Goal: Information Seeking & Learning: Learn about a topic

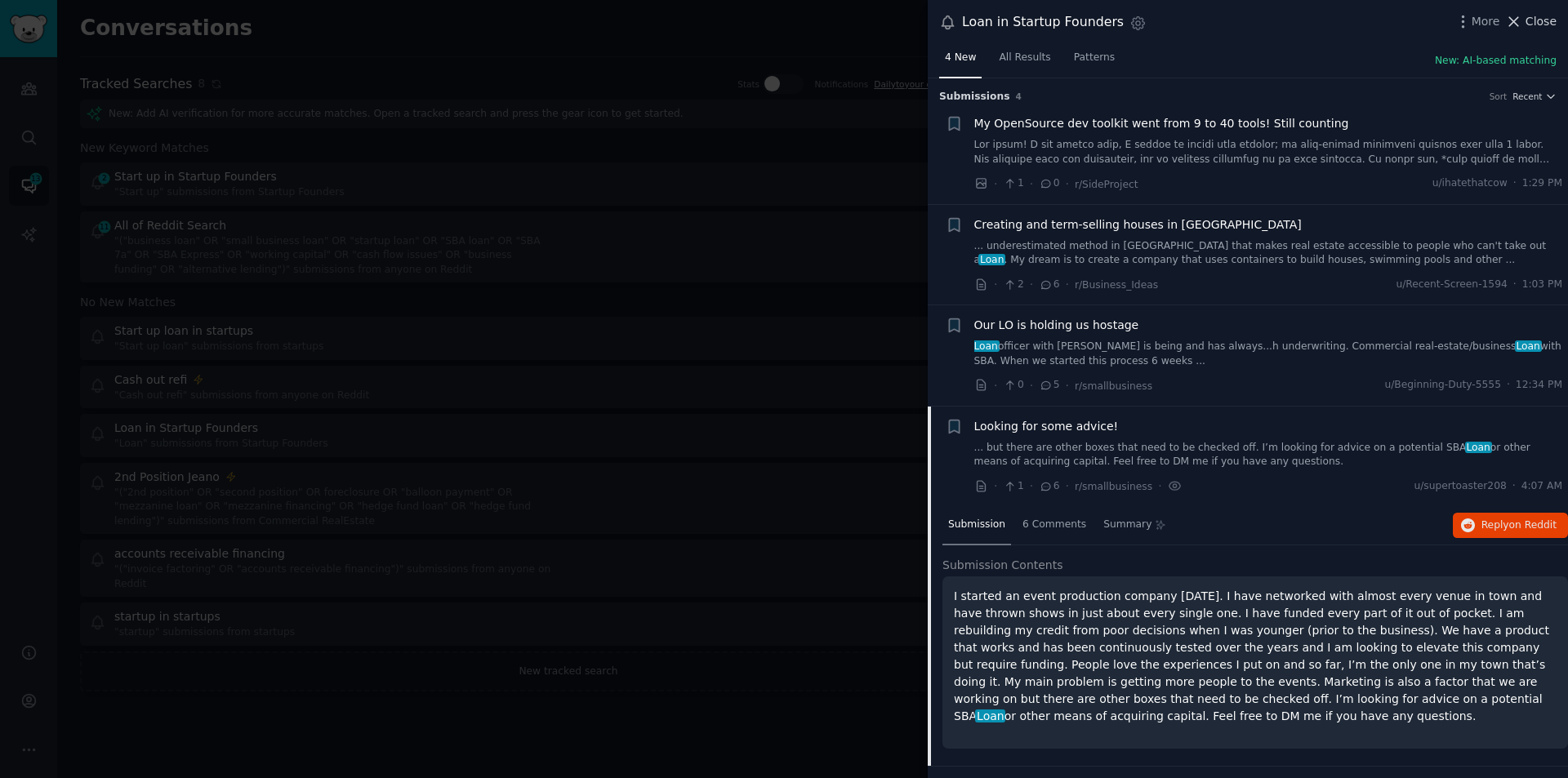
click at [1522, 16] on icon at bounding box center [1514, 21] width 17 height 17
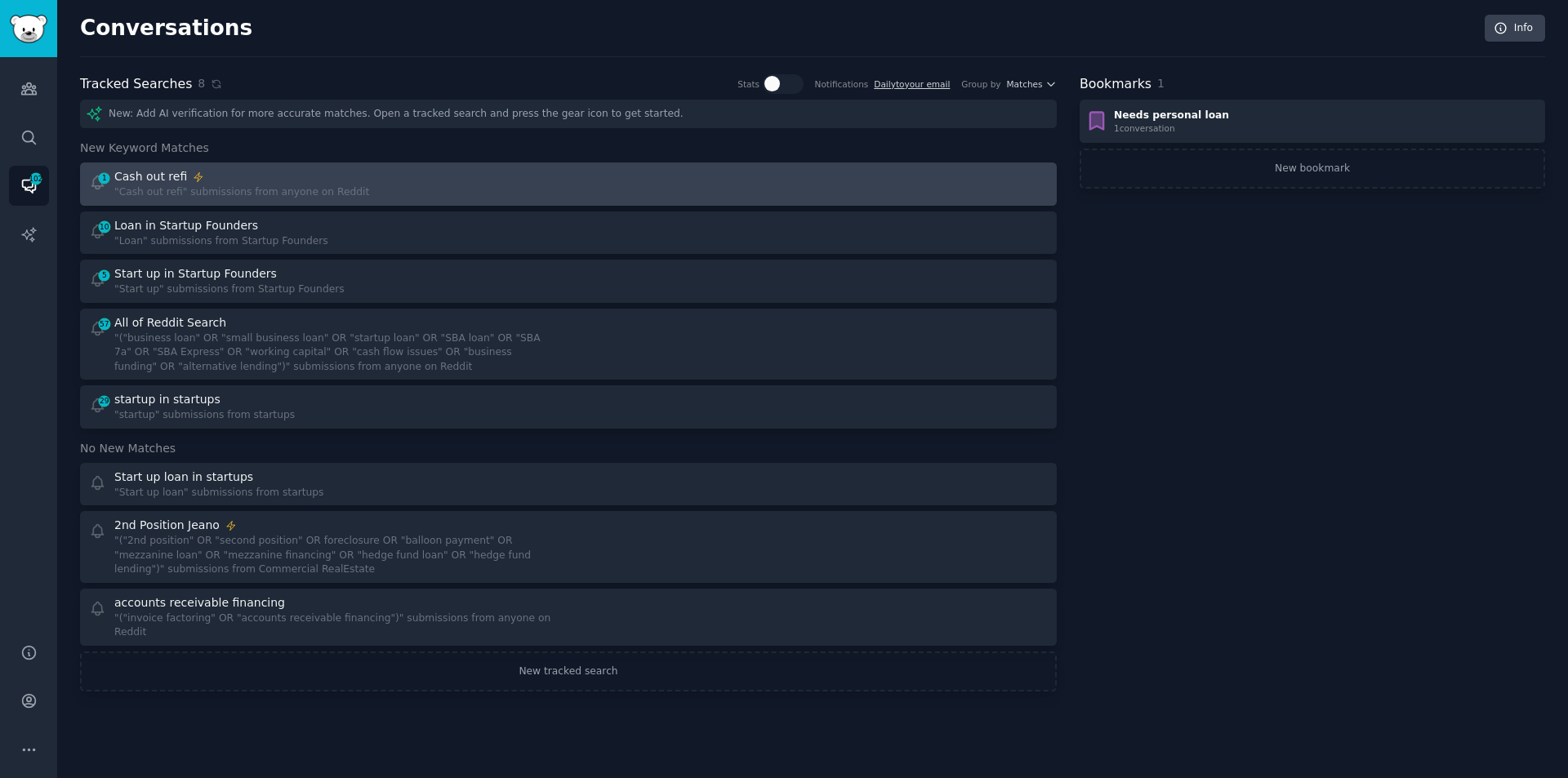
click at [425, 185] on div "1 Cash out refi "Cash out refi" submissions from anyone on Reddit" at bounding box center [324, 184] width 469 height 32
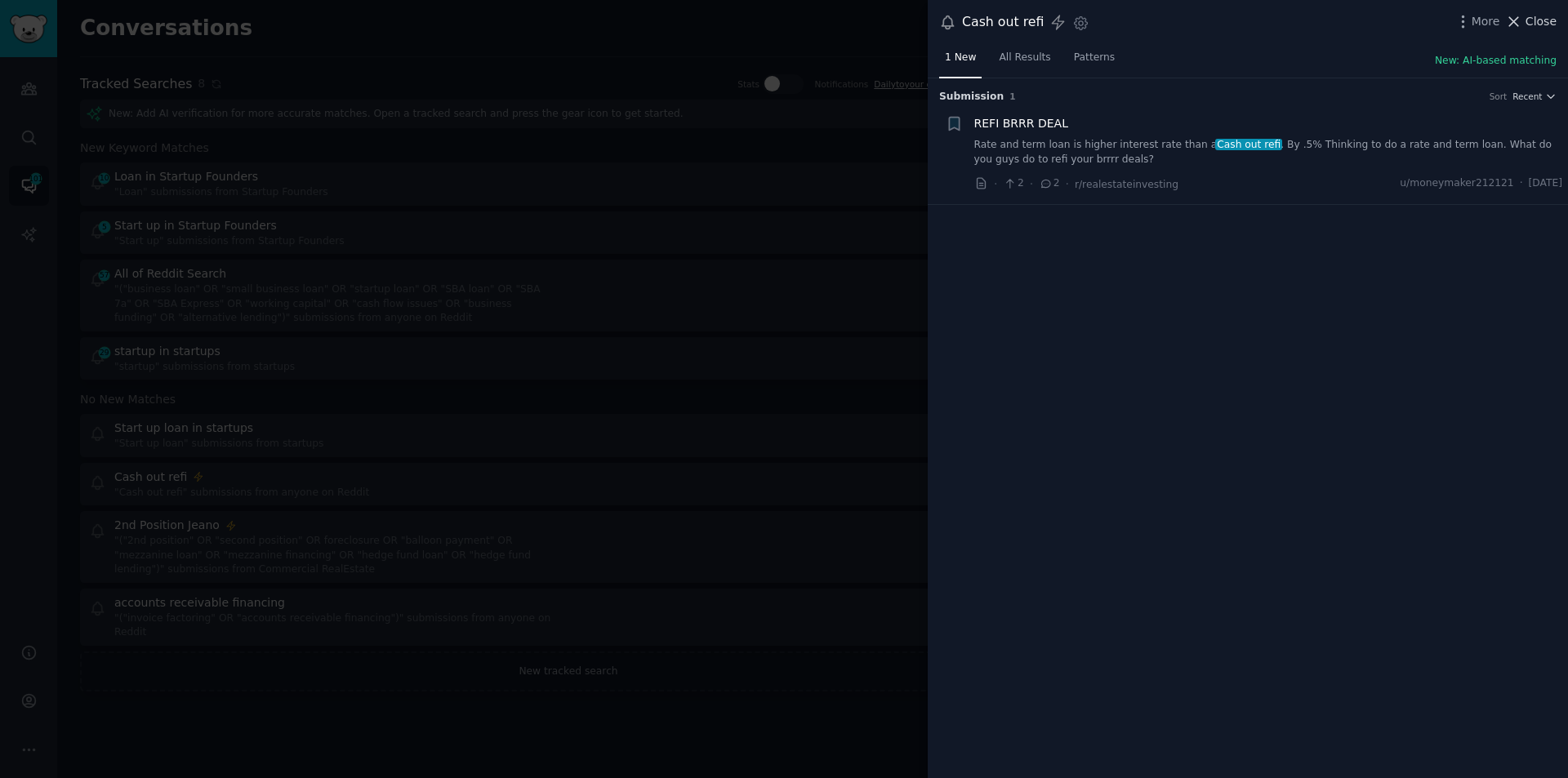
click at [1540, 24] on span "Close" at bounding box center [1542, 21] width 31 height 17
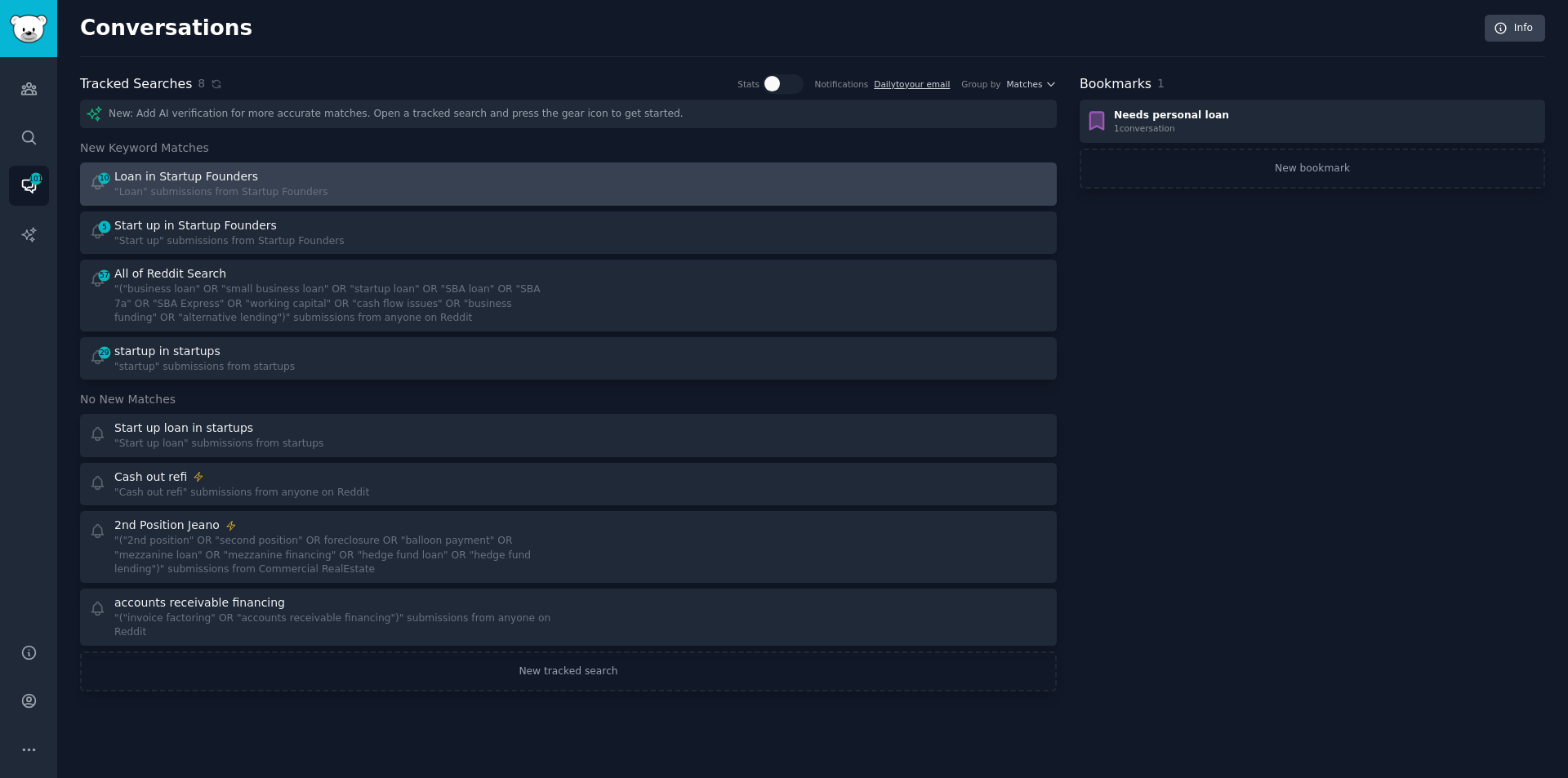
click at [234, 176] on div "Loan in Startup Founders" at bounding box center [186, 177] width 143 height 17
